Goal: Check status: Check status

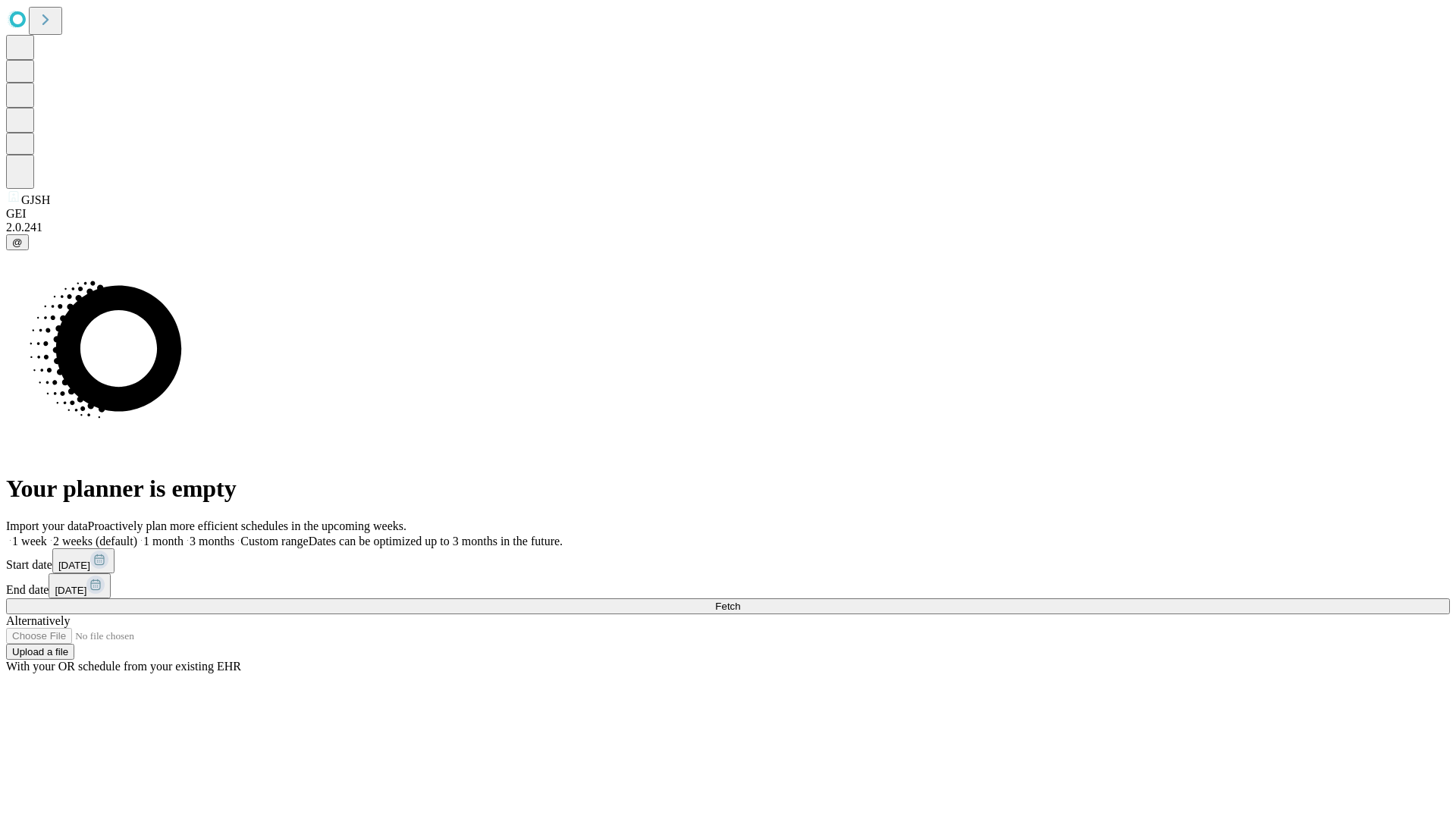
click at [741, 600] on span "Fetch" at bounding box center [728, 605] width 25 height 11
